Goal: Task Accomplishment & Management: Manage account settings

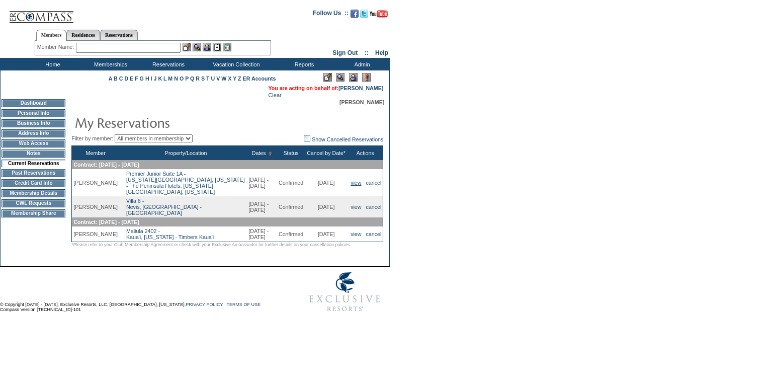
click at [352, 183] on link "view" at bounding box center [355, 182] width 11 height 6
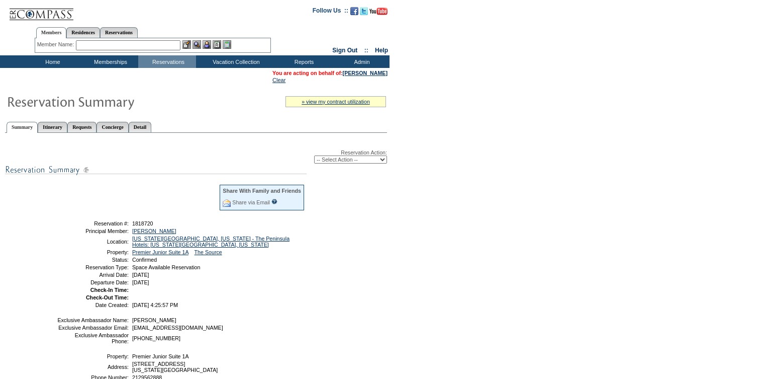
click at [359, 163] on select "-- Select Action -- Modify Reservation Dates Modify Reservation Cost Modify Occ…" at bounding box center [350, 159] width 73 height 8
select select "ChangeOccupancy"
